Goal: Feedback & Contribution: Submit feedback/report problem

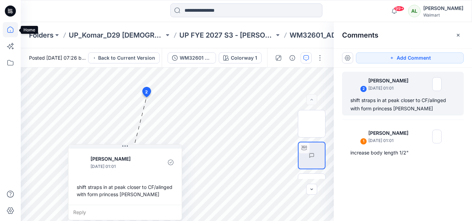
click at [9, 27] on icon at bounding box center [10, 29] width 15 height 15
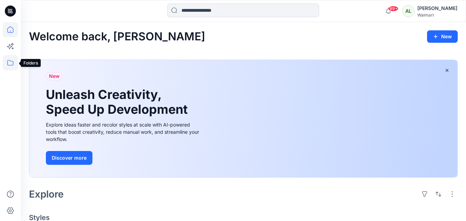
click at [10, 65] on icon at bounding box center [10, 62] width 15 height 15
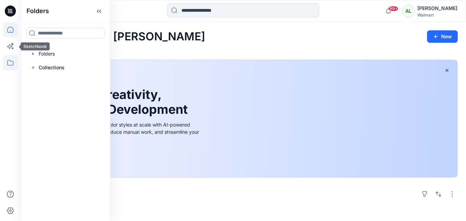
click at [10, 36] on icon at bounding box center [10, 29] width 15 height 15
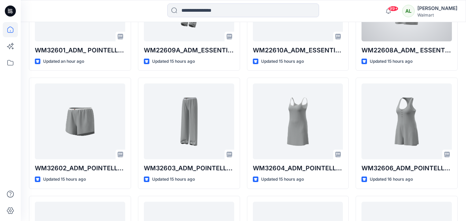
scroll to position [276, 0]
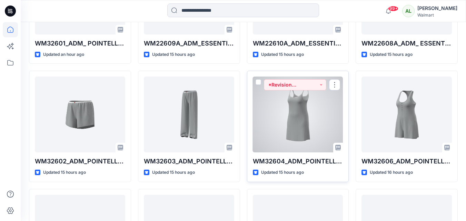
click at [314, 116] on div at bounding box center [298, 115] width 90 height 76
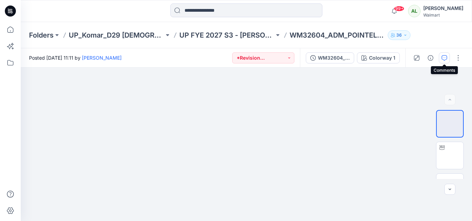
click at [445, 57] on icon "button" at bounding box center [444, 58] width 6 height 6
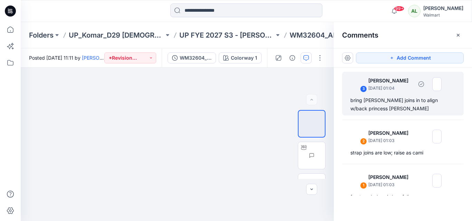
click at [399, 107] on div "bring [PERSON_NAME] joins in to align w/back princess [PERSON_NAME]" at bounding box center [402, 104] width 105 height 17
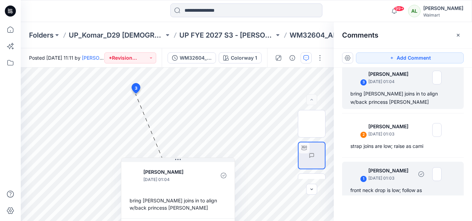
scroll to position [12, 0]
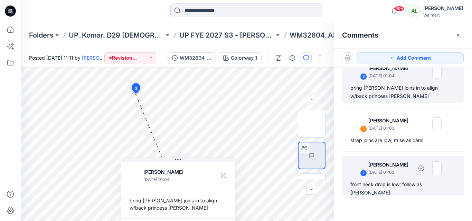
click at [388, 168] on p "[PERSON_NAME]" at bounding box center [390, 165] width 45 height 8
